Goal: Task Accomplishment & Management: Use online tool/utility

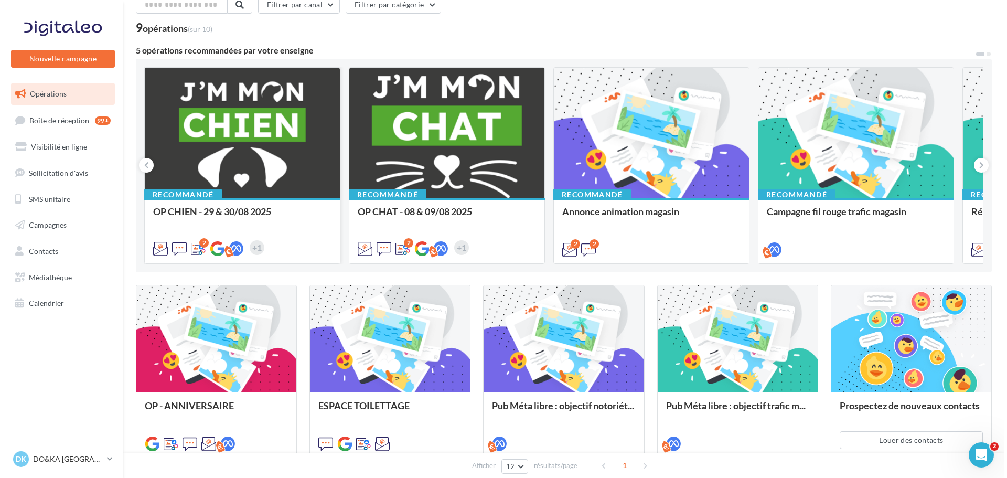
scroll to position [105, 0]
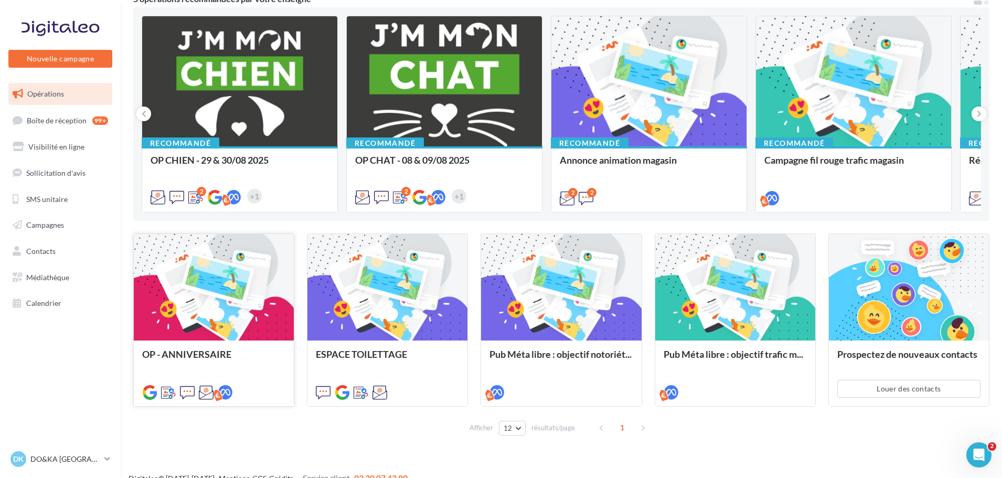
click at [249, 288] on div at bounding box center [214, 288] width 160 height 108
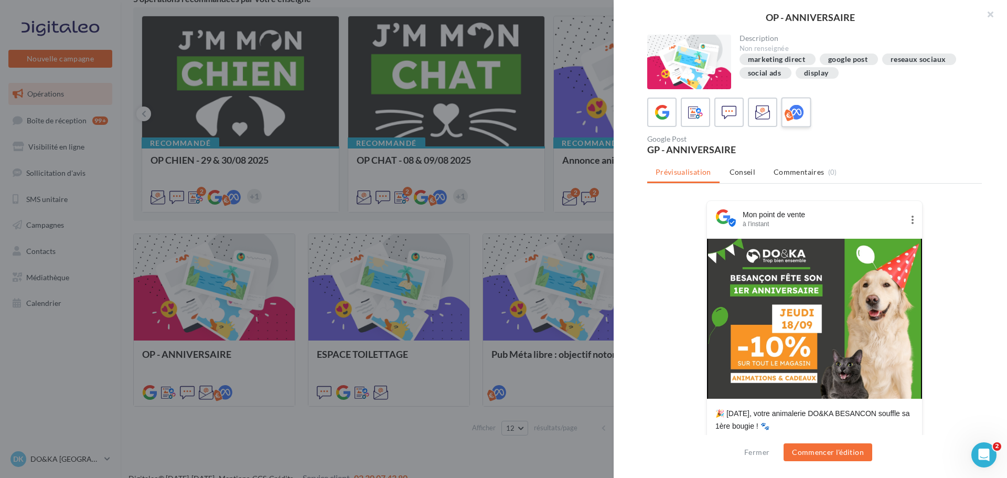
click at [783, 104] on label at bounding box center [796, 112] width 30 height 30
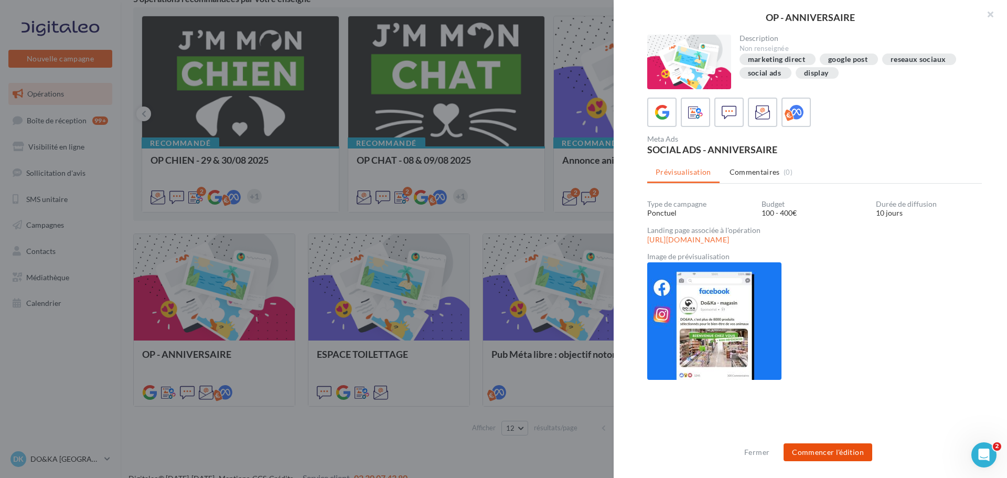
click at [843, 452] on button "Commencer l'édition" at bounding box center [827, 452] width 89 height 18
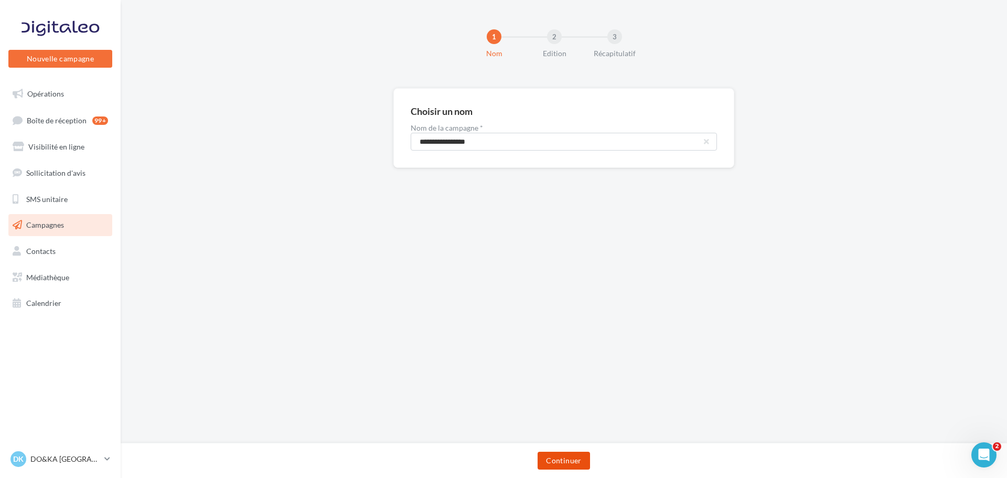
click at [581, 460] on button "Continuer" at bounding box center [564, 461] width 52 height 18
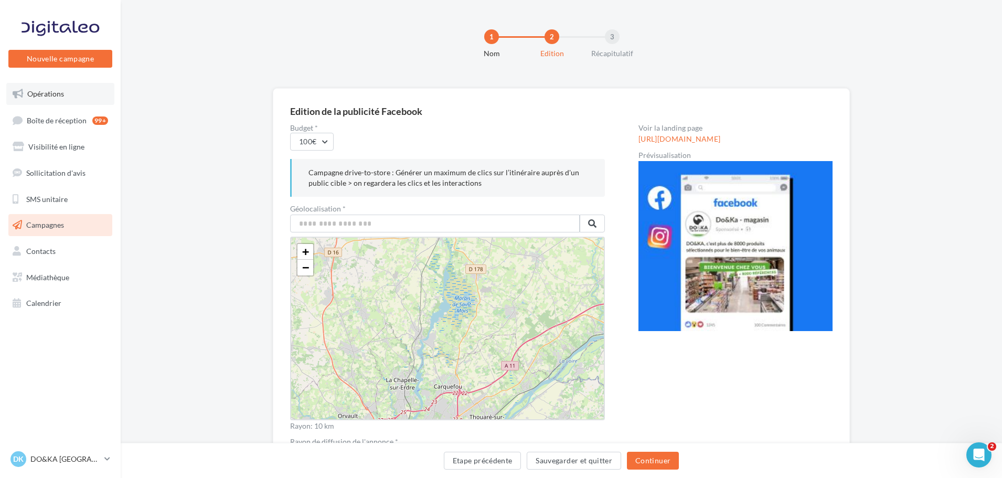
click at [76, 98] on link "Opérations" at bounding box center [60, 94] width 108 height 22
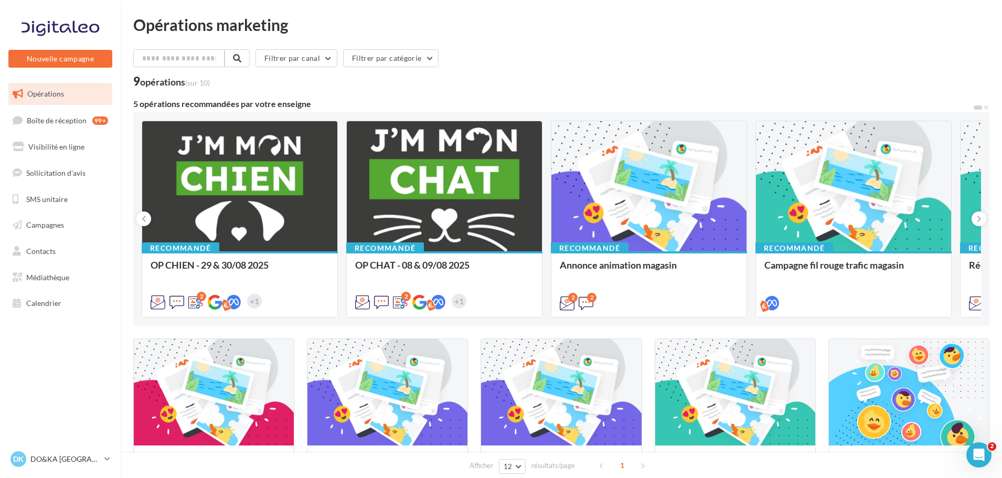
click at [671, 52] on div "Filtrer par canal Filtrer par catégorie" at bounding box center [561, 60] width 856 height 22
click at [69, 455] on p "DO&KA [GEOGRAPHIC_DATA]" at bounding box center [65, 459] width 70 height 10
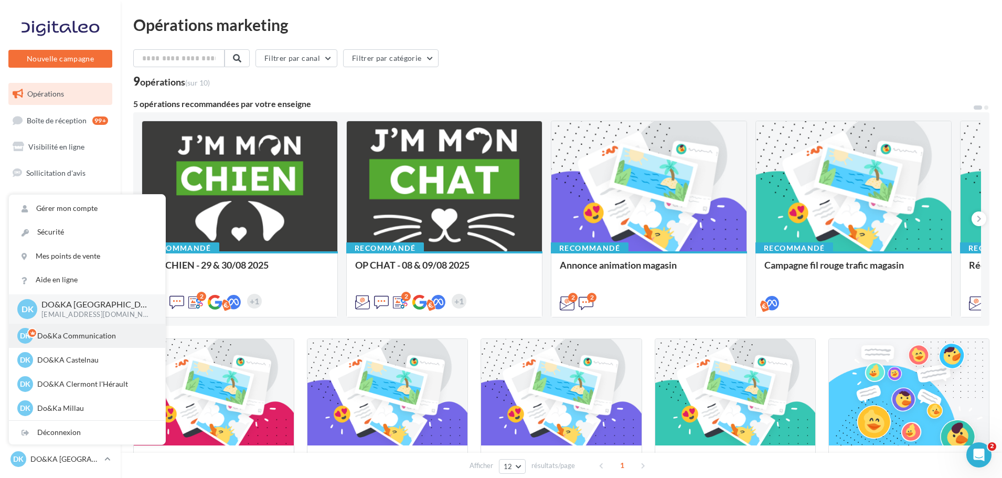
click at [72, 329] on div "DK Do&Ka Communication communication@doetka.fr" at bounding box center [86, 336] width 139 height 16
